Goal: Task Accomplishment & Management: Use online tool/utility

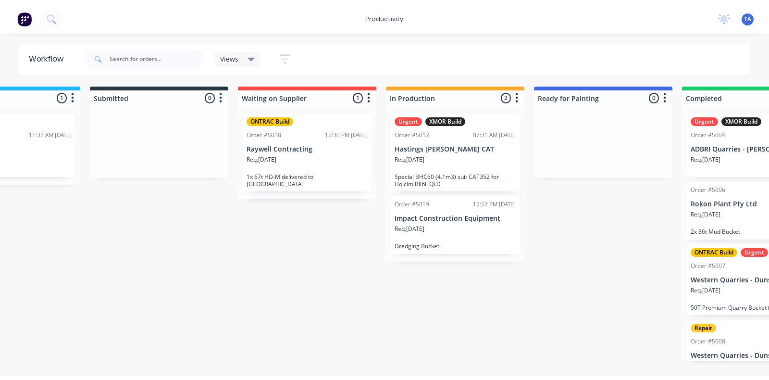
scroll to position [0, 54]
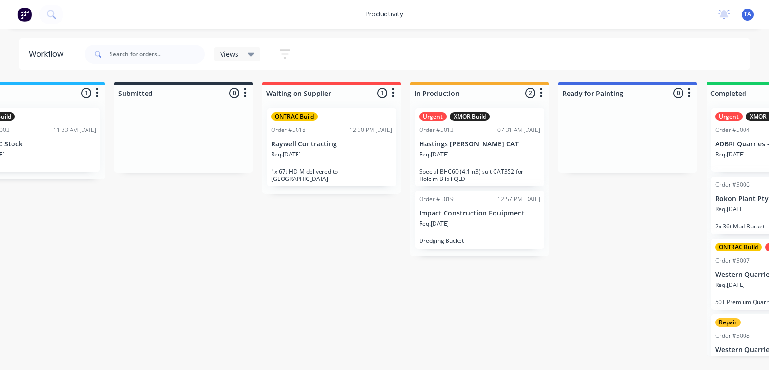
click at [486, 213] on p "Impact Construction Equipment" at bounding box center [479, 213] width 121 height 8
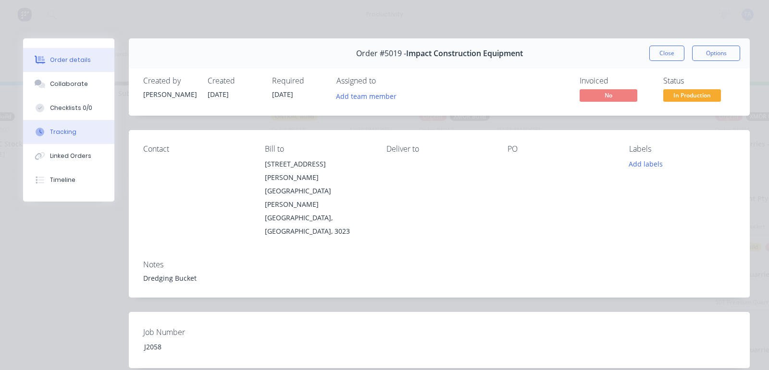
click at [63, 132] on div "Tracking" at bounding box center [63, 132] width 26 height 9
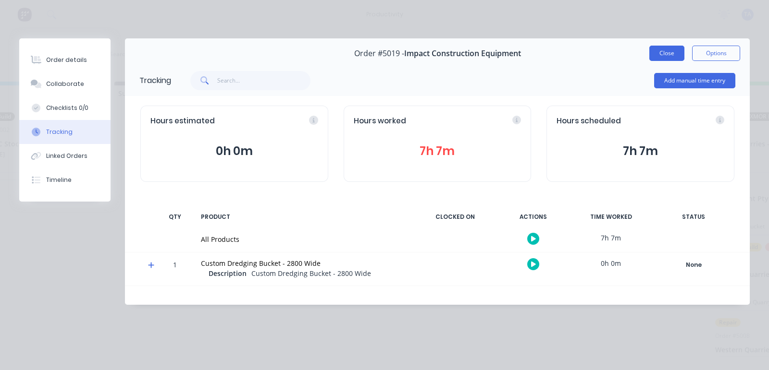
click at [658, 52] on button "Close" at bounding box center [666, 53] width 35 height 15
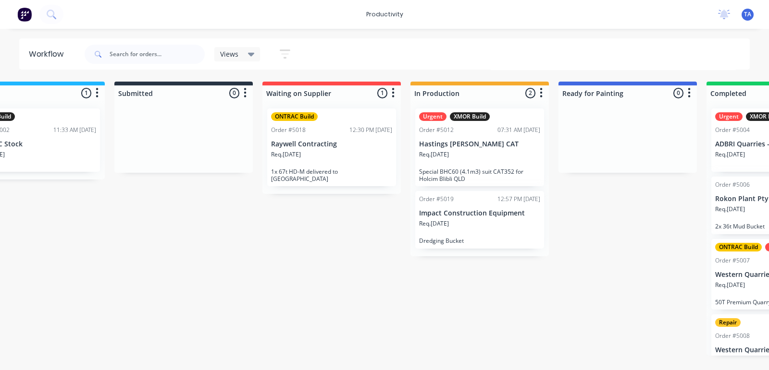
click at [449, 224] on p "Req. [DATE]" at bounding box center [434, 224] width 30 height 9
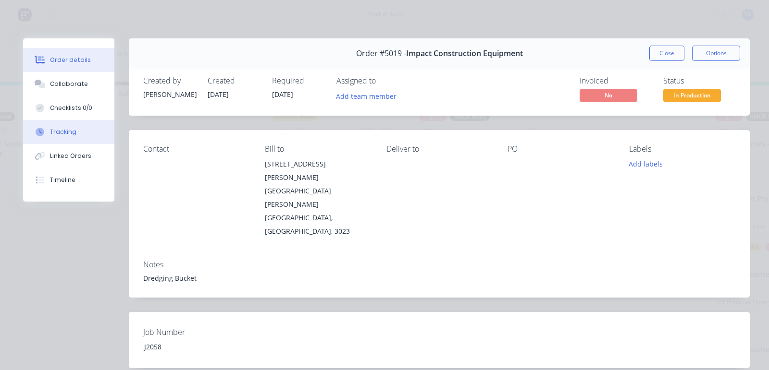
click at [70, 135] on div "Tracking" at bounding box center [63, 132] width 26 height 9
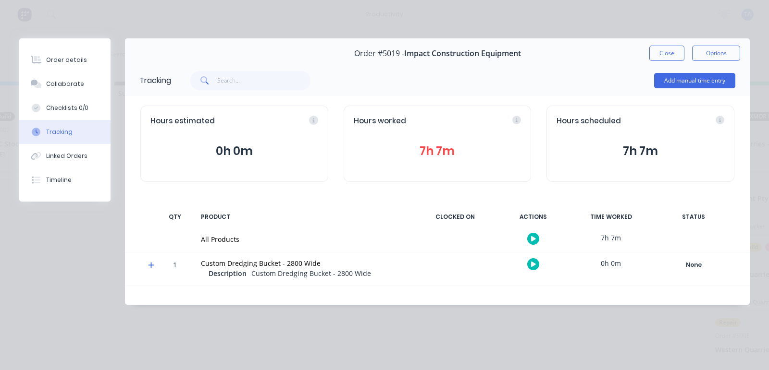
click at [531, 238] on icon "button" at bounding box center [533, 239] width 5 height 6
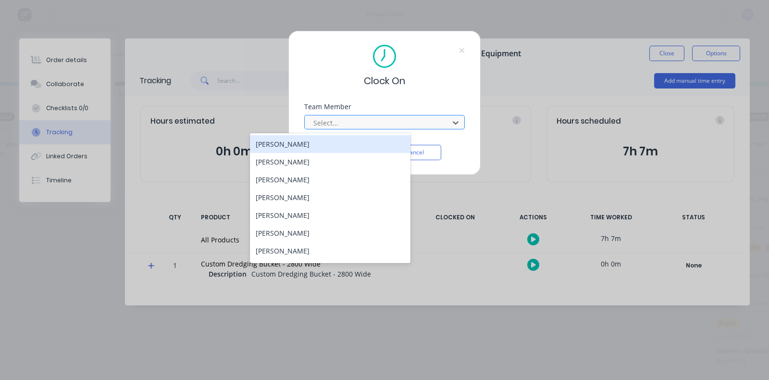
click at [377, 123] on div at bounding box center [378, 123] width 132 height 12
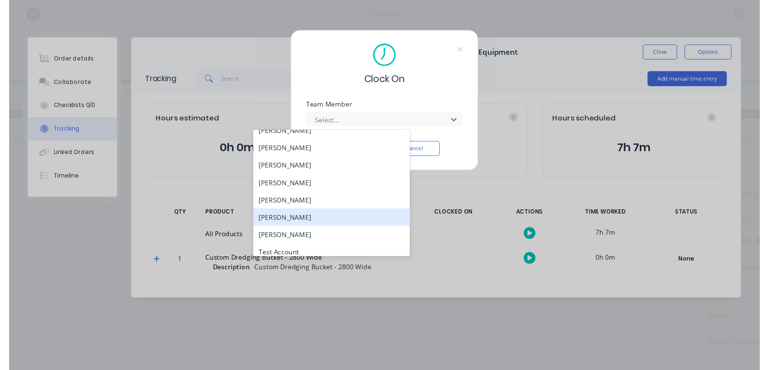
scroll to position [0, 0]
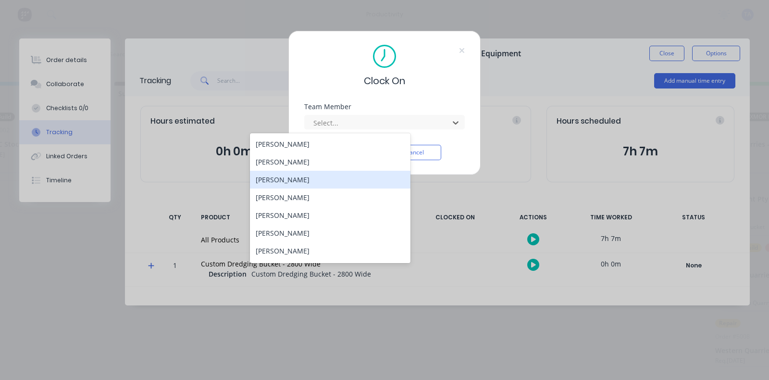
click at [298, 179] on div "[PERSON_NAME]" at bounding box center [330, 180] width 160 height 18
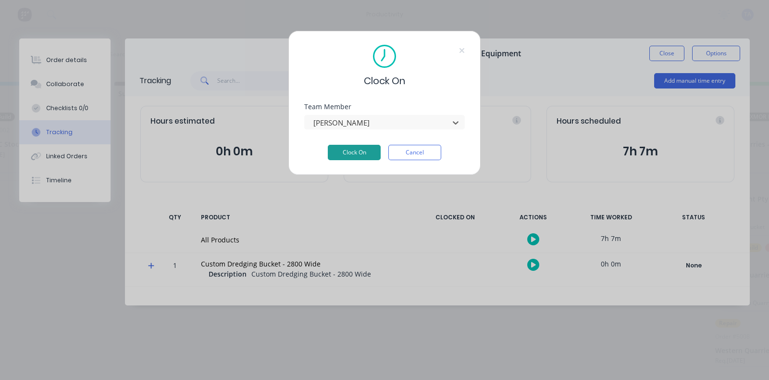
click at [363, 150] on button "Clock On" at bounding box center [354, 152] width 53 height 15
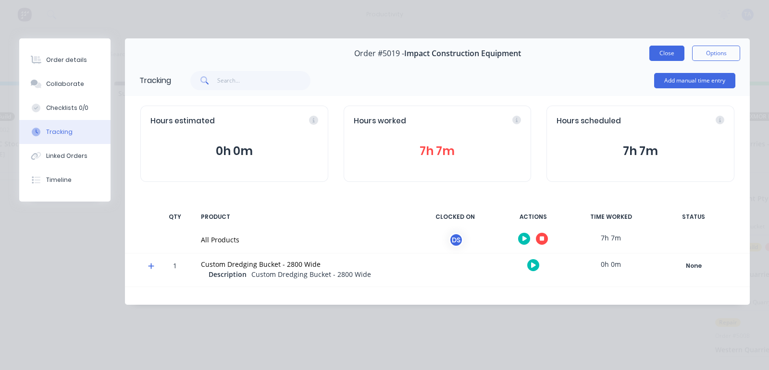
click at [651, 51] on button "Close" at bounding box center [666, 53] width 35 height 15
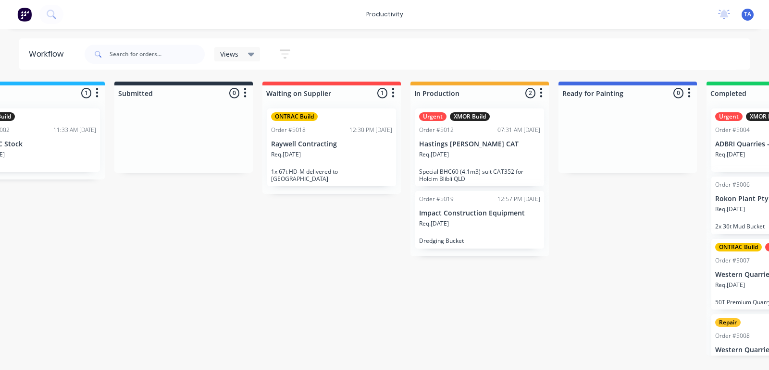
click at [468, 147] on p "Hastings [PERSON_NAME] CAT" at bounding box center [479, 144] width 121 height 8
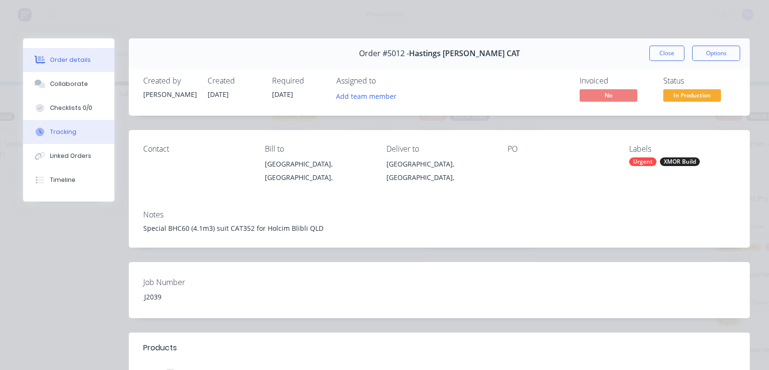
click at [67, 135] on div "Tracking" at bounding box center [63, 132] width 26 height 9
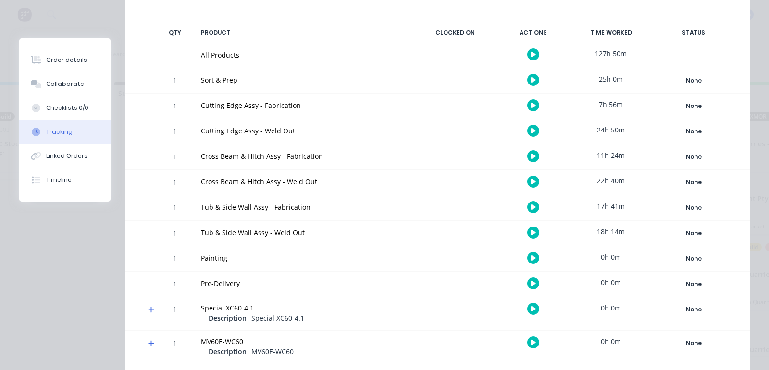
scroll to position [158, 0]
